Goal: Task Accomplishment & Management: Manage account settings

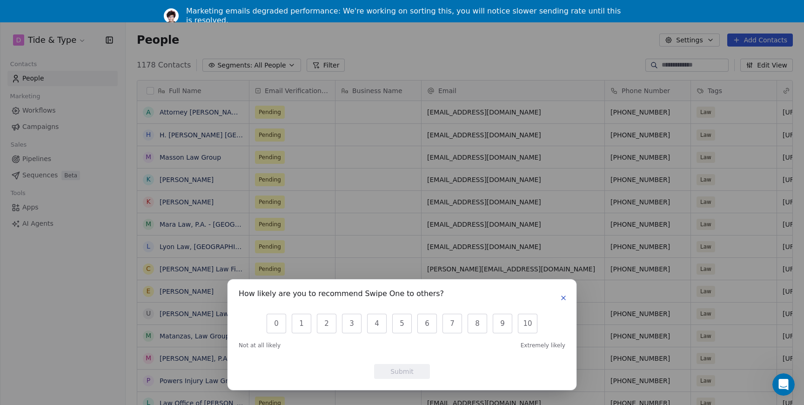
click at [569, 300] on div "How likely are you to recommend Swipe One to others? 0 1 2 3 4 5 6 7 8 9 10 Not…" at bounding box center [401, 334] width 349 height 111
click at [552, 293] on div "How likely are you to recommend Swipe One to others?" at bounding box center [402, 297] width 326 height 15
click at [558, 297] on button "button" at bounding box center [563, 297] width 11 height 11
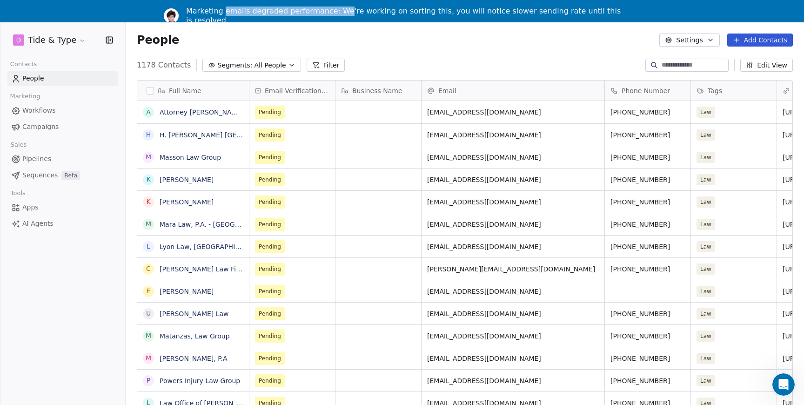
drag, startPoint x: 265, startPoint y: 12, endPoint x: 343, endPoint y: 11, distance: 78.6
click at [343, 11] on div "Marketing emails degraded performance: We're working on sorting this, you will …" at bounding box center [405, 16] width 439 height 19
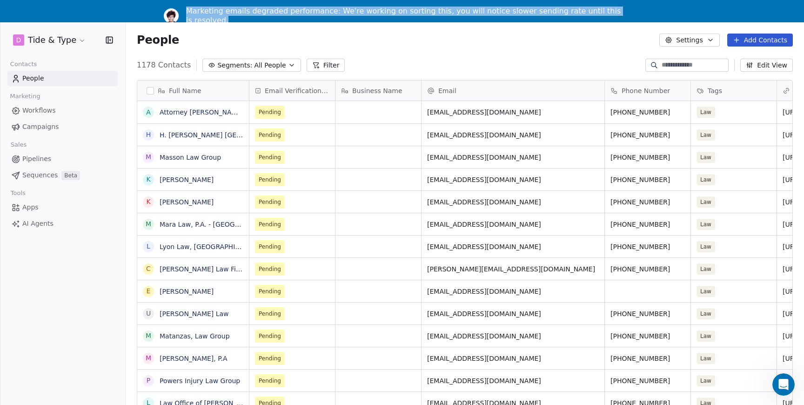
click at [343, 11] on div "Marketing emails degraded performance: We're working on sorting this, you will …" at bounding box center [405, 16] width 439 height 19
click at [388, 19] on div "Marketing emails degraded performance: We're working on sorting this, you will …" at bounding box center [402, 11] width 804 height 22
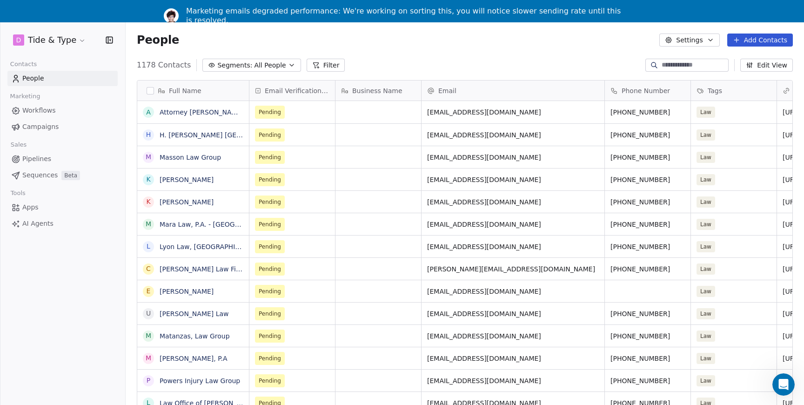
click at [64, 41] on html "D Tide & Type Contacts People Marketing Workflows Campaigns Sales Pipelines Seq…" at bounding box center [402, 213] width 804 height 427
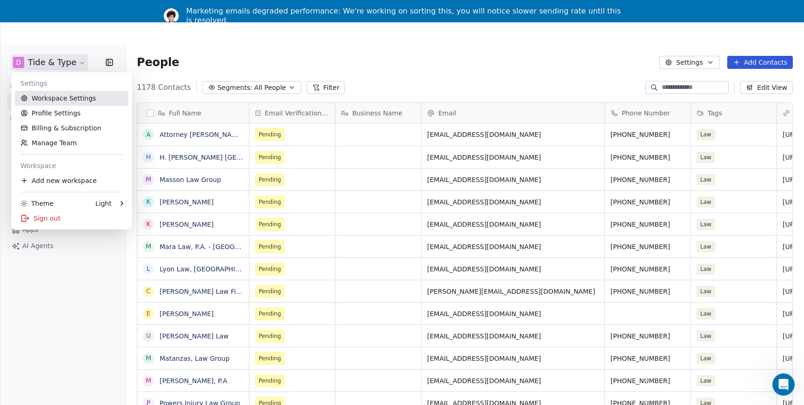
click at [73, 104] on link "Workspace Settings" at bounding box center [71, 98] width 113 height 15
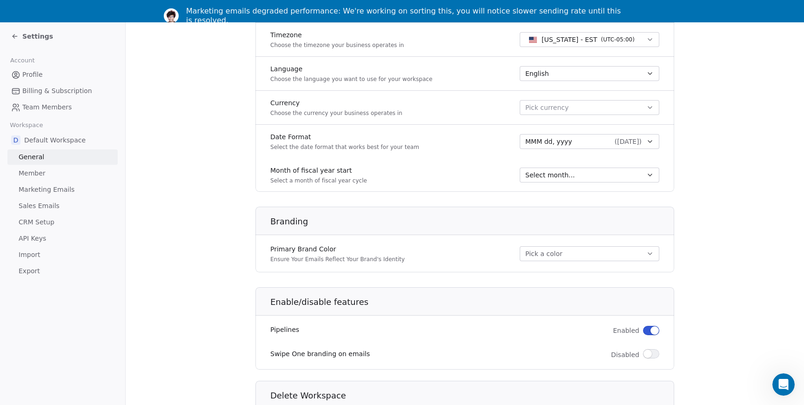
scroll to position [445, 0]
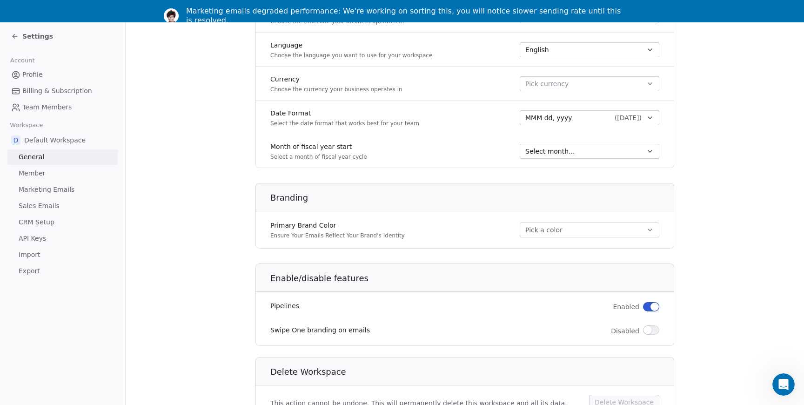
click at [69, 156] on link "General" at bounding box center [62, 156] width 110 height 15
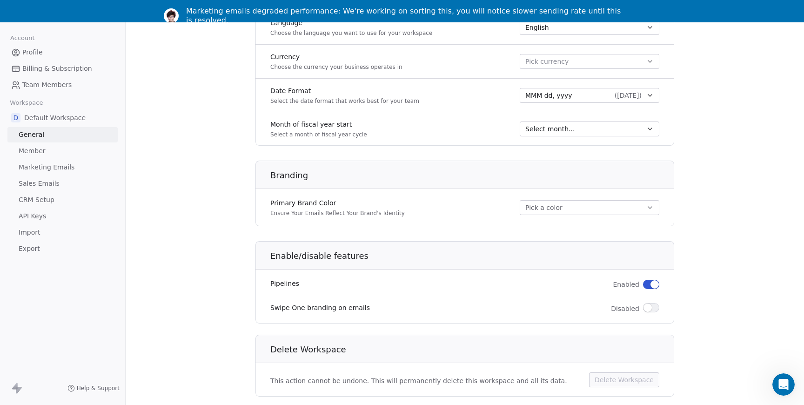
scroll to position [0, 0]
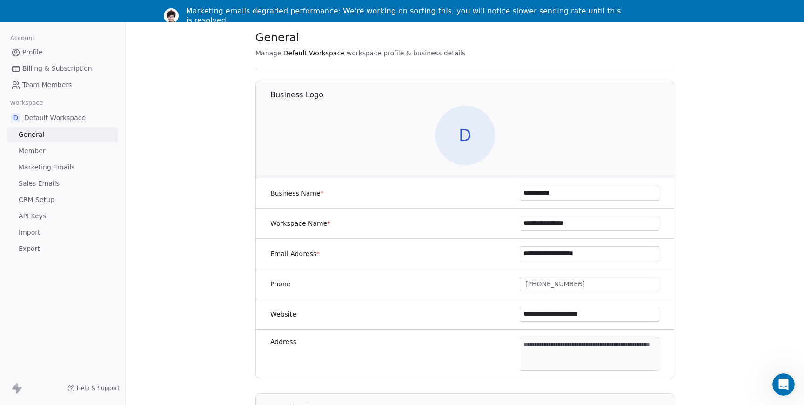
click at [81, 160] on link "Marketing Emails" at bounding box center [62, 167] width 110 height 15
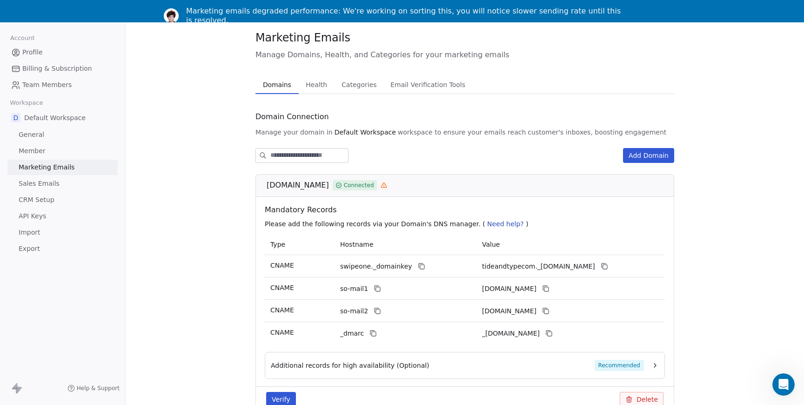
click at [380, 186] on icon at bounding box center [383, 185] width 7 height 7
